Goal: Task Accomplishment & Management: Complete application form

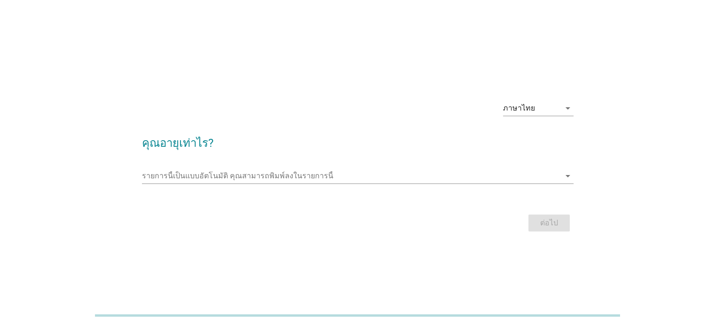
click at [563, 164] on div "รายการนี้เป็นแบบอัตโนมัติ [PERSON_NAME]พิมพ์ลงในรายการนี้ arrow_drop_down" at bounding box center [357, 178] width 431 height 30
click at [563, 172] on icon "arrow_drop_down" at bounding box center [567, 175] width 11 height 11
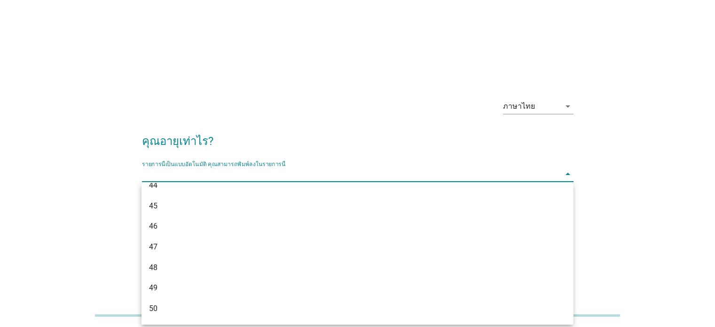
scroll to position [470, 0]
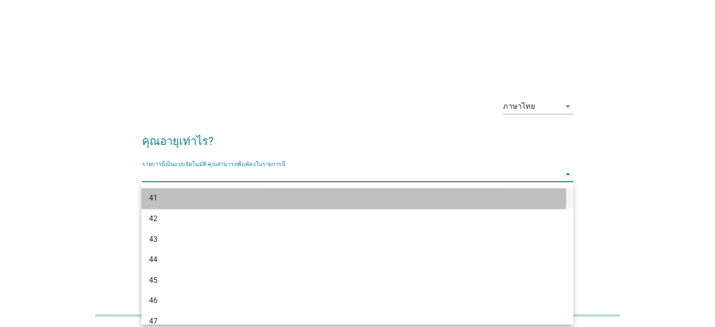
click at [204, 192] on div "41" at bounding box center [356, 198] width 431 height 21
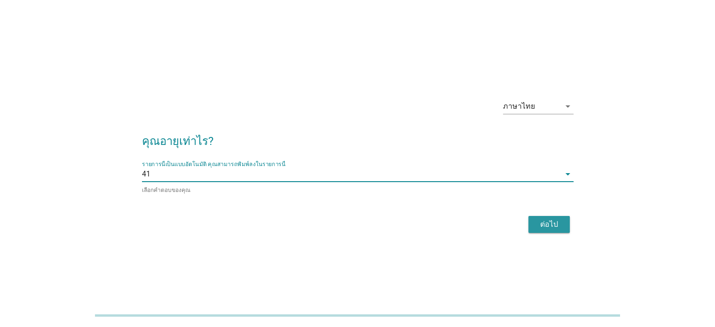
click at [548, 226] on div "ต่อไป" at bounding box center [549, 224] width 26 height 11
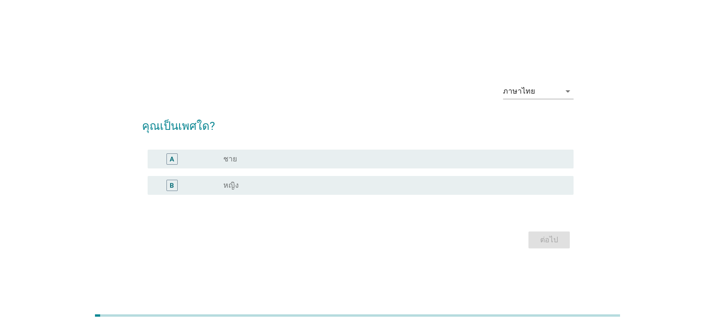
click at [270, 189] on div "radio_button_unchecked หญิง" at bounding box center [390, 184] width 335 height 9
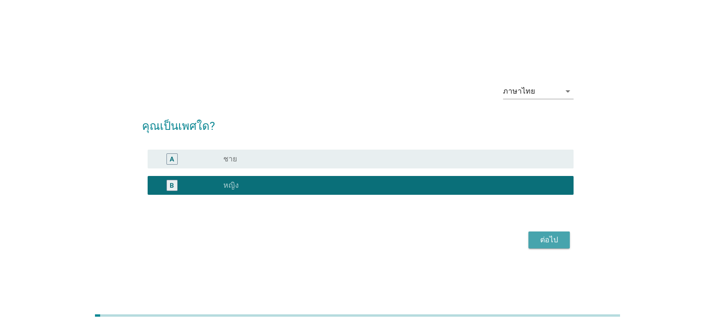
click at [555, 242] on div "ต่อไป" at bounding box center [549, 239] width 26 height 11
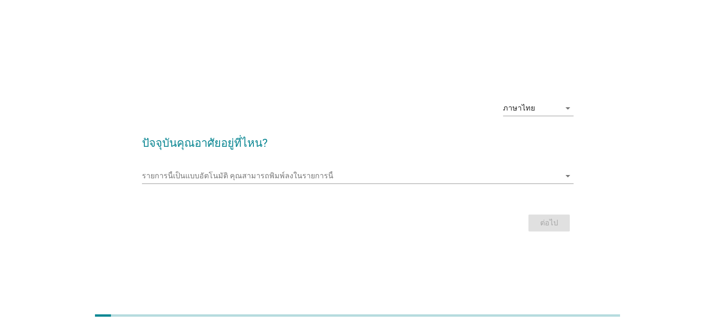
click at [244, 185] on div "รายการนี้เป็นแบบอัตโนมัติ [PERSON_NAME]พิมพ์ลงในรายการนี้ arrow_drop_down" at bounding box center [357, 180] width 431 height 24
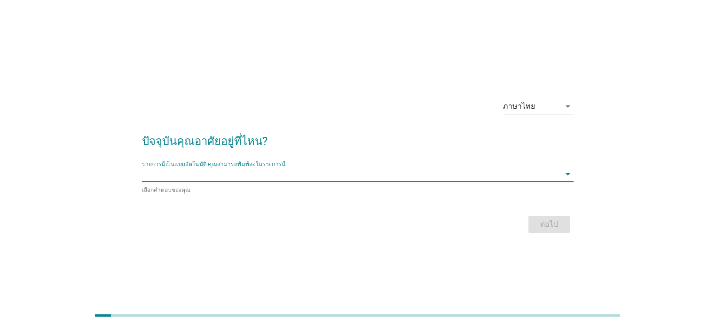
click at [248, 180] on input "รายการนี้เป็นแบบอัตโนมัติ คุณสามารถพิมพ์ลงในรายการนี้" at bounding box center [351, 173] width 418 height 15
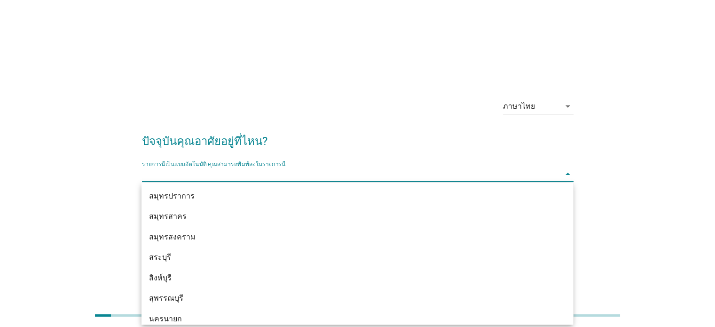
scroll to position [940, 0]
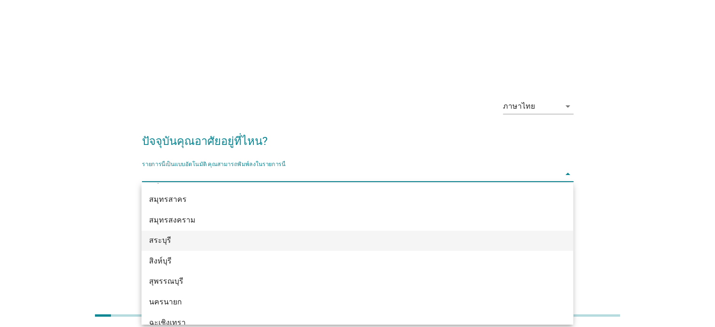
click at [250, 237] on div "สระบุรี" at bounding box center [340, 240] width 382 height 11
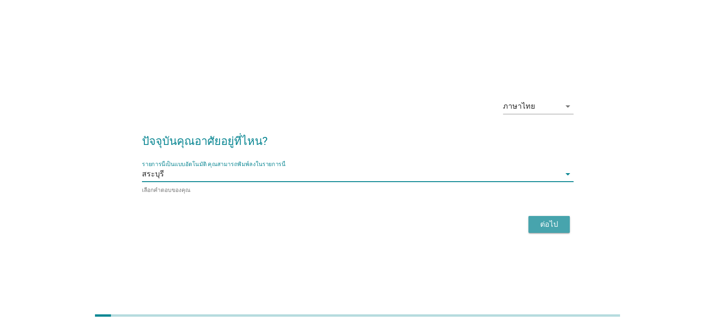
click at [555, 219] on div "ต่อไป" at bounding box center [549, 224] width 26 height 11
